Goal: Transaction & Acquisition: Book appointment/travel/reservation

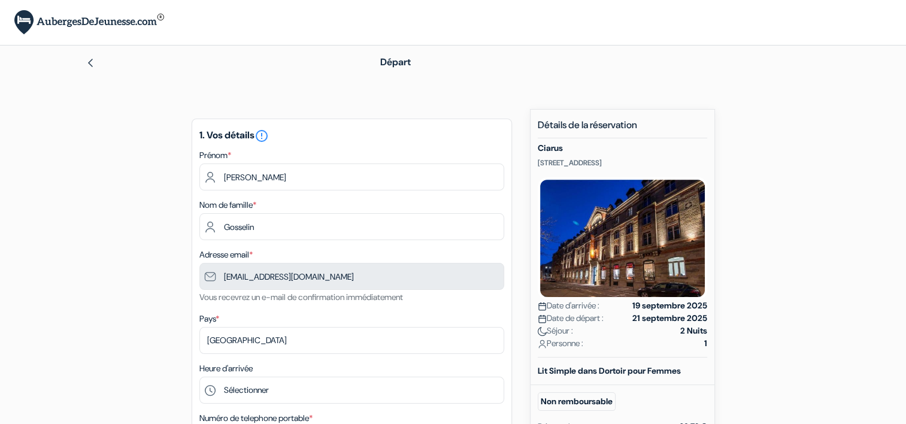
type input "6 29 23 58 23"
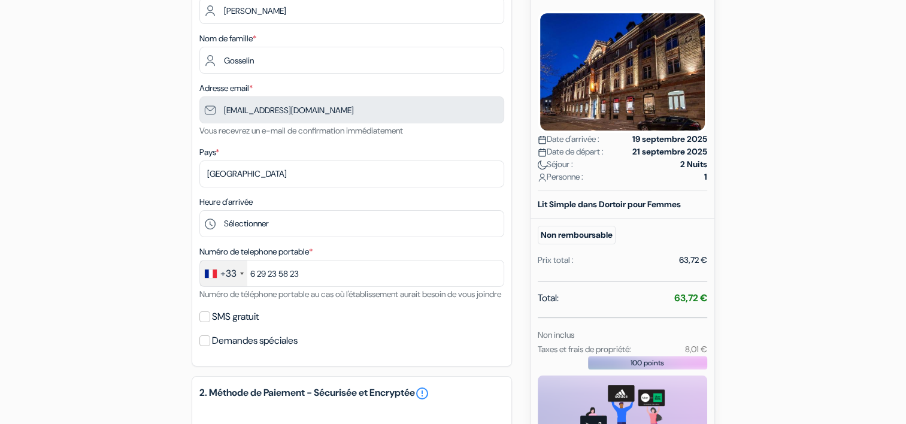
scroll to position [166, 0]
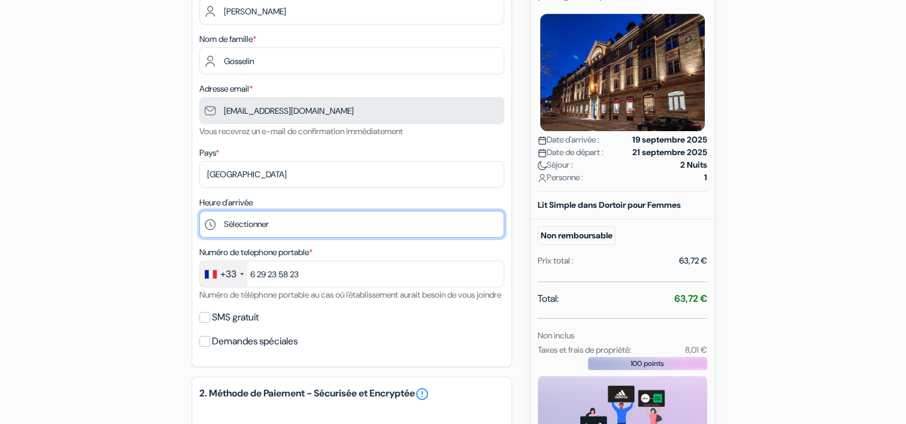
click at [256, 222] on select "Sélectionner 15:00 16:00 17:00 18:00 19:00 20:00 21:00 22:00 23:00 0:00" at bounding box center [352, 224] width 305 height 27
click at [200, 211] on select "Sélectionner 15:00 16:00 17:00 18:00 19:00 20:00 21:00 22:00 23:00 0:00" at bounding box center [352, 224] width 305 height 27
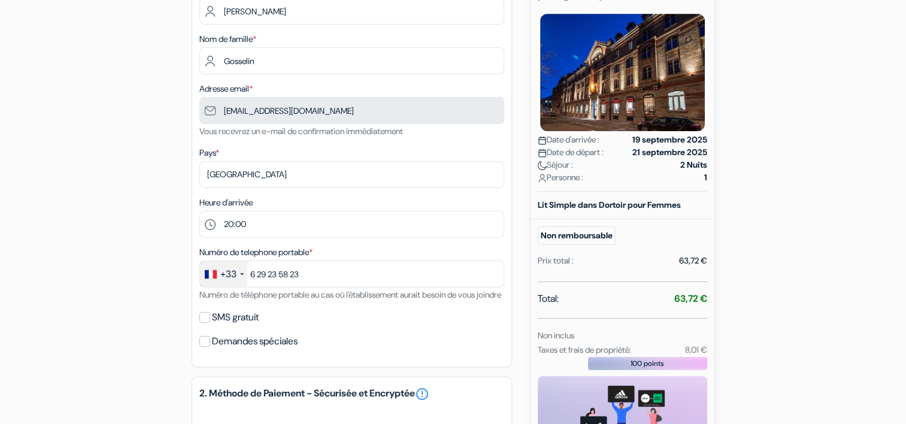
click at [161, 243] on div "add_box [GEOGRAPHIC_DATA] [STREET_ADDRESS] Détails de l'établissement X" at bounding box center [453, 315] width 791 height 745
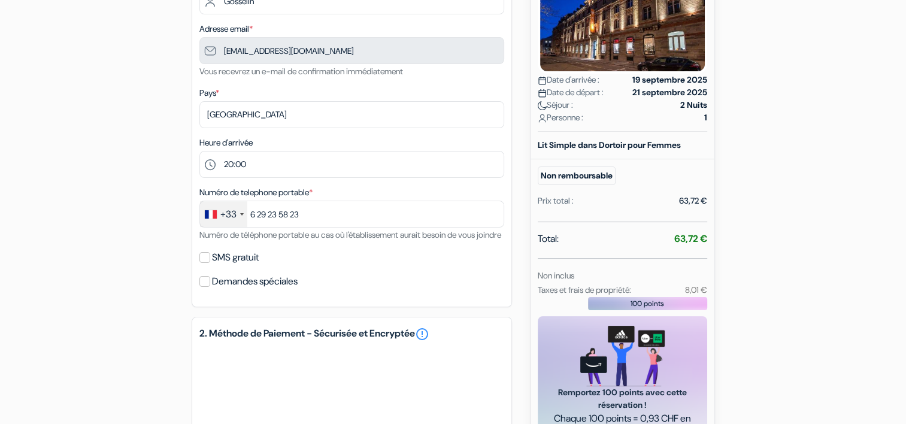
scroll to position [227, 0]
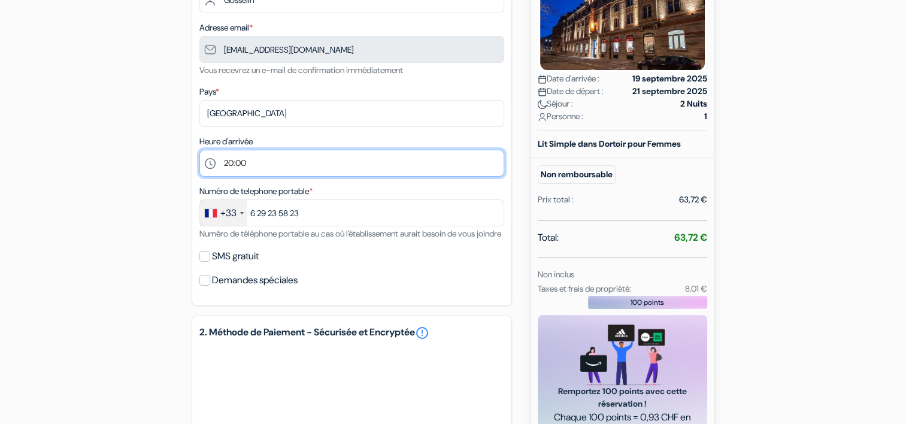
click at [270, 163] on select "Sélectionner 15:00 16:00 17:00 18:00 19:00 20:00 21:00 22:00 23:00 0:00" at bounding box center [352, 163] width 305 height 27
select select "22"
click at [200, 150] on select "Sélectionner 15:00 16:00 17:00 18:00 19:00 20:00 21:00 22:00 23:00 0:00" at bounding box center [352, 163] width 305 height 27
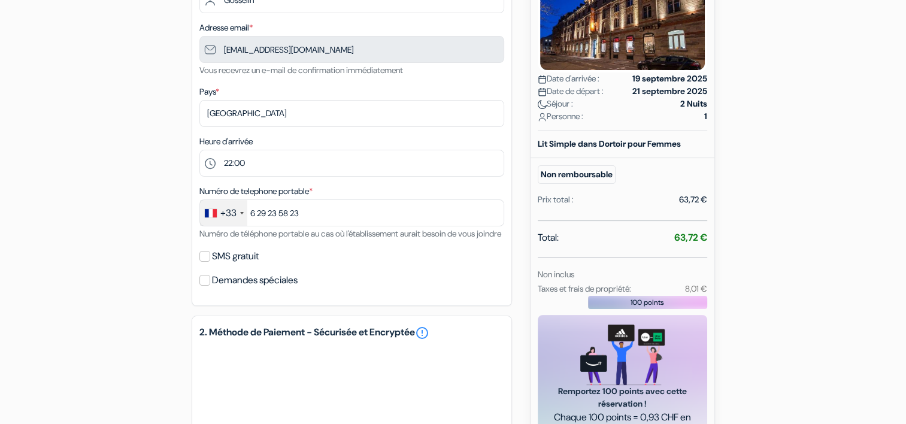
click at [145, 216] on div "add_box [GEOGRAPHIC_DATA] [STREET_ADDRESS] Détails de l'établissement X" at bounding box center [453, 254] width 791 height 745
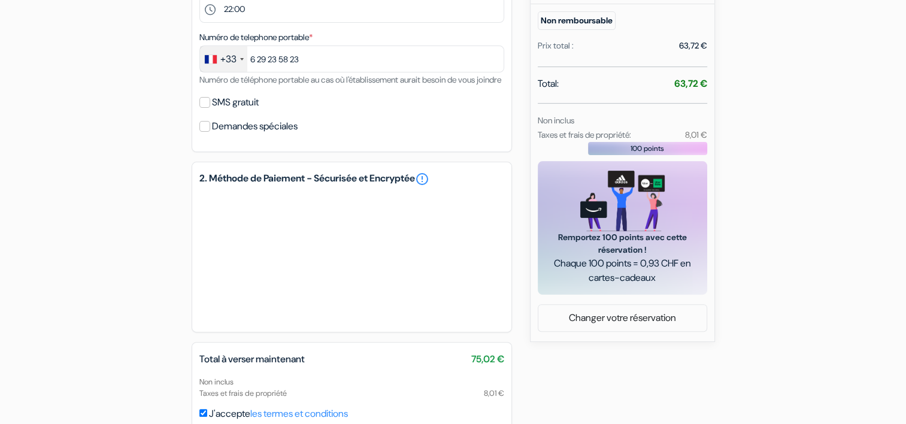
scroll to position [382, 0]
click at [184, 272] on div "add_box [GEOGRAPHIC_DATA] [STREET_ADDRESS] Détails de l'établissement X" at bounding box center [453, 99] width 791 height 745
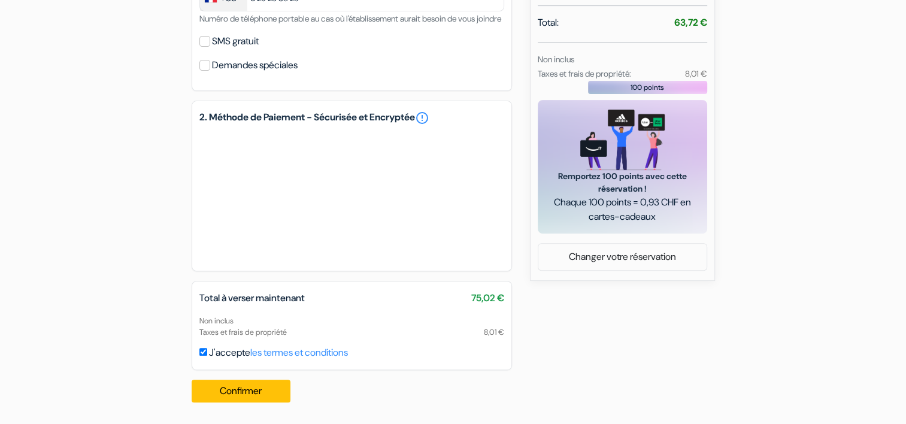
scroll to position [457, 0]
click at [217, 386] on button "Confirmer Loading..." at bounding box center [241, 391] width 99 height 23
click at [255, 382] on button "Confirmer Loading..." at bounding box center [241, 391] width 99 height 23
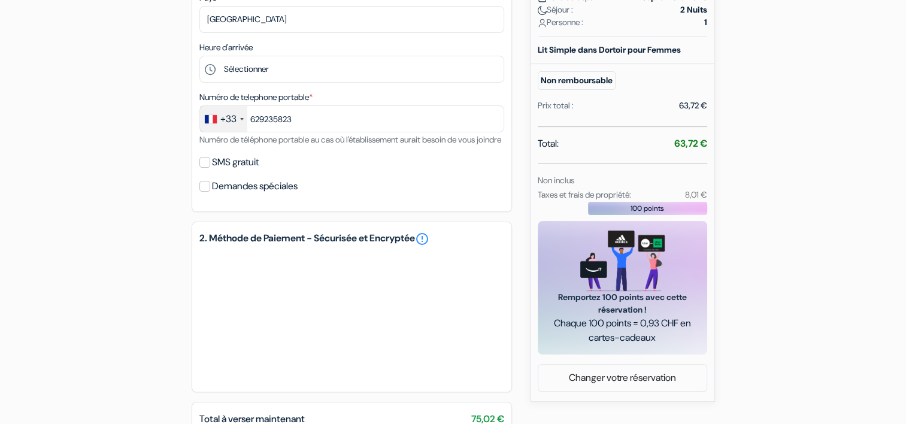
type input "6 29 23 58 23"
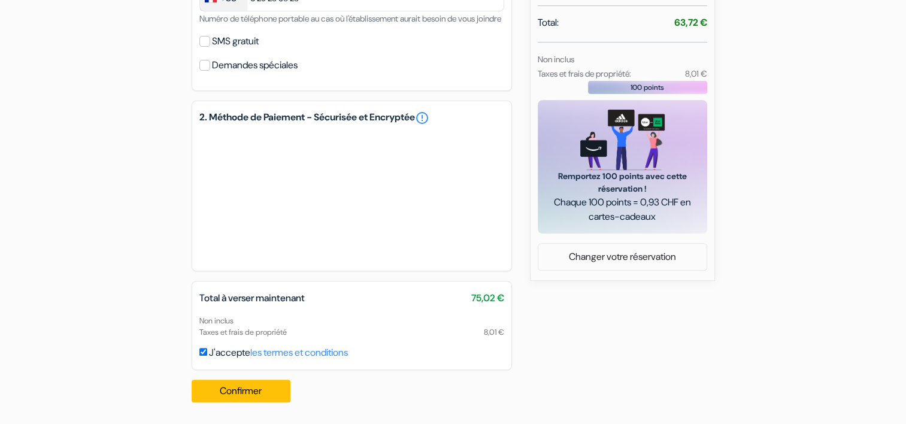
click at [140, 121] on div "add_box [GEOGRAPHIC_DATA] [STREET_ADDRESS] Détails de l'établissement X" at bounding box center [453, 39] width 791 height 745
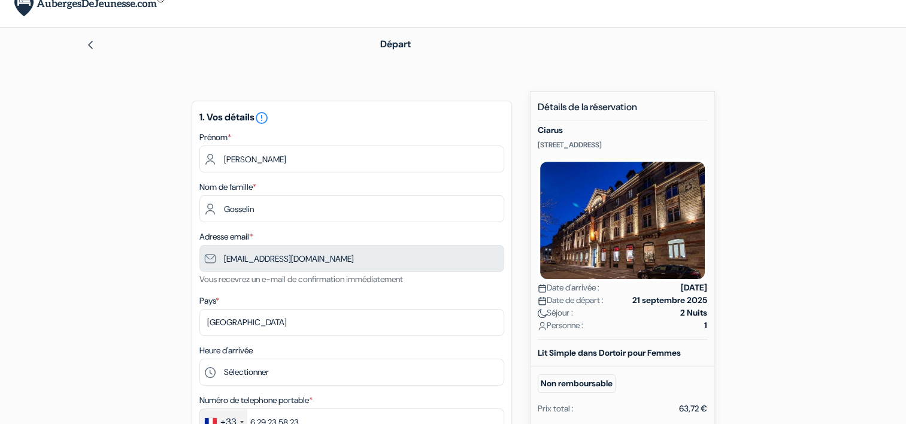
scroll to position [196, 0]
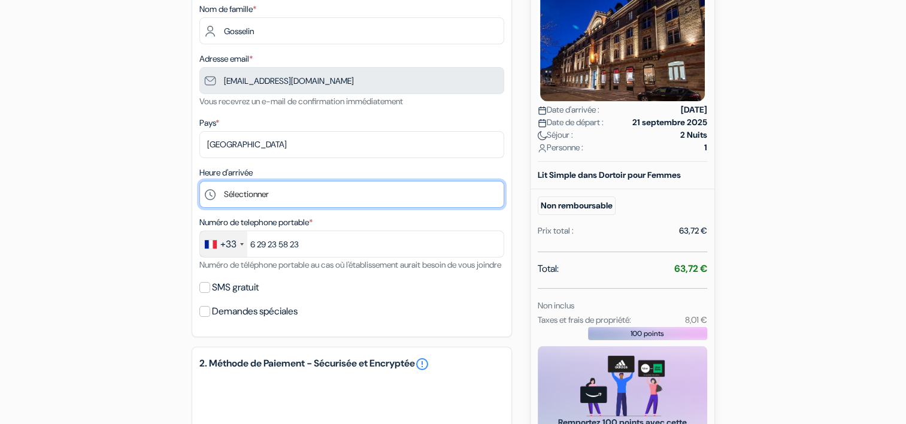
click at [287, 191] on select "Sélectionner 15:00 16:00 17:00 18:00 19:00 20:00 21:00 22:00 23:00 0:00" at bounding box center [352, 194] width 305 height 27
select select "22"
click at [200, 182] on select "Sélectionner 15:00 16:00 17:00 18:00 19:00 20:00 21:00 22:00 23:00 0:00" at bounding box center [352, 194] width 305 height 27
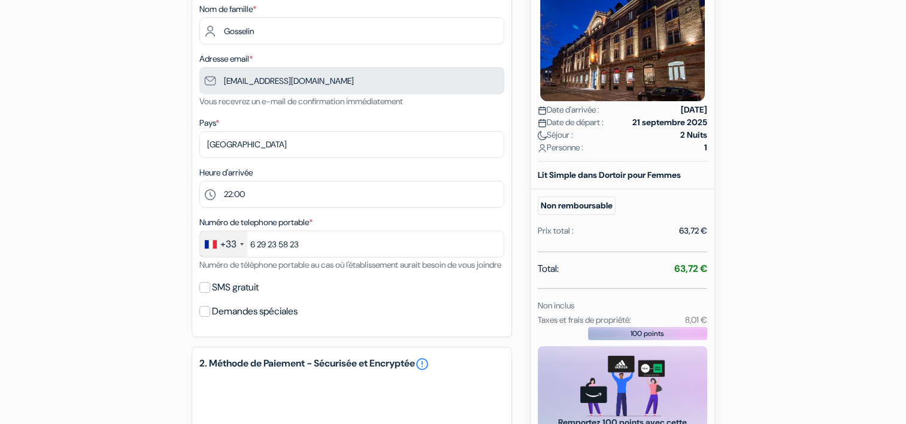
click at [140, 209] on div "add_box [GEOGRAPHIC_DATA] [STREET_ADDRESS] Détails de l'établissement X" at bounding box center [453, 285] width 791 height 745
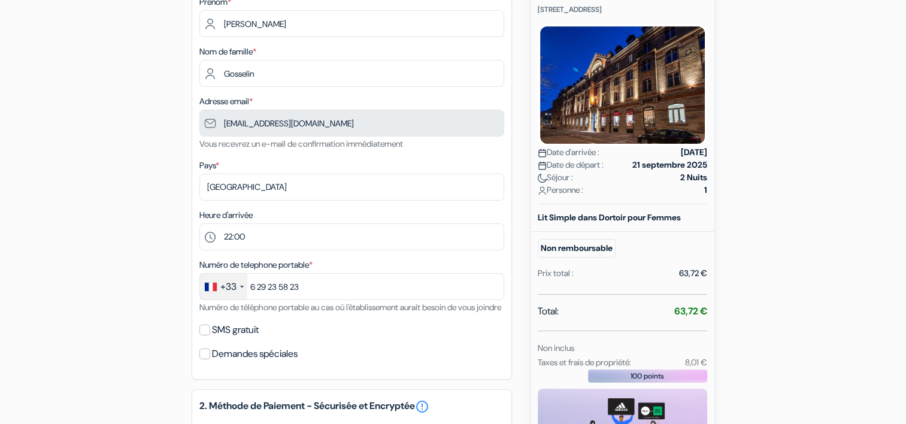
scroll to position [154, 0]
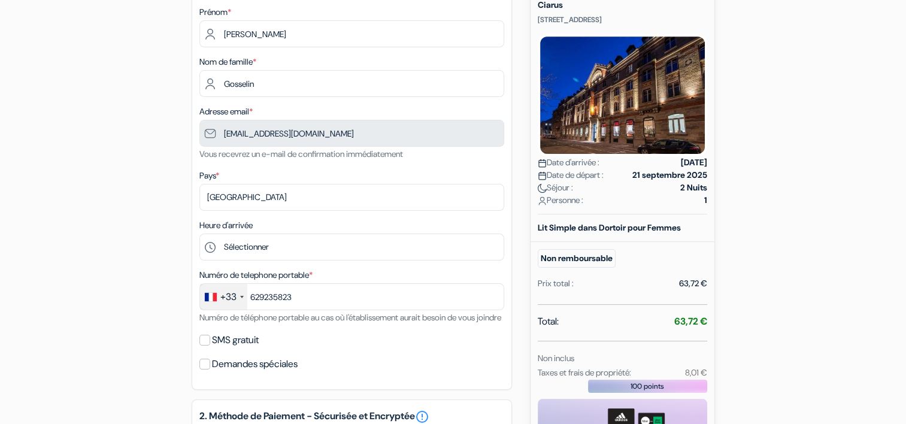
type input "6 29 23 58 23"
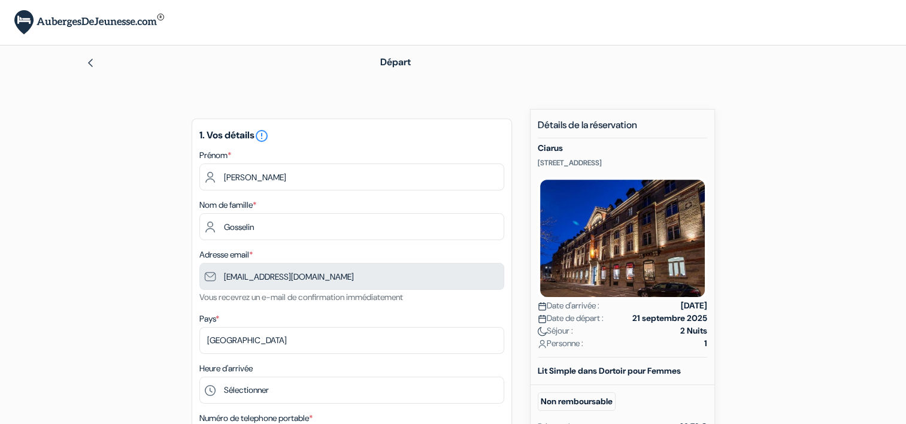
click at [102, 66] on div at bounding box center [214, 62] width 256 height 14
click at [93, 65] on img at bounding box center [91, 63] width 10 height 10
